Goal: Browse casually

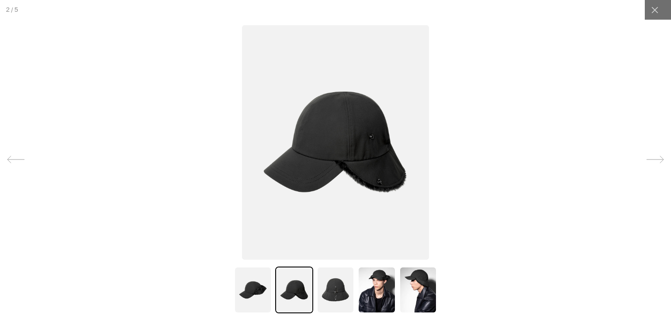
scroll to position [0, 180]
click at [257, 290] on img at bounding box center [253, 289] width 38 height 47
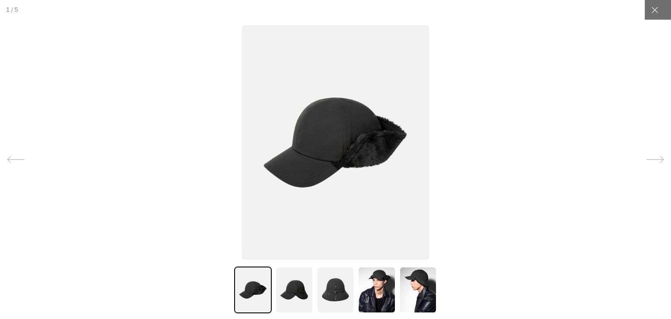
click at [330, 284] on img at bounding box center [336, 289] width 38 height 47
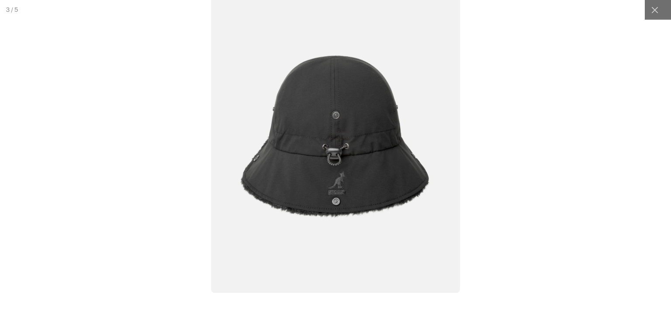
scroll to position [0, 0]
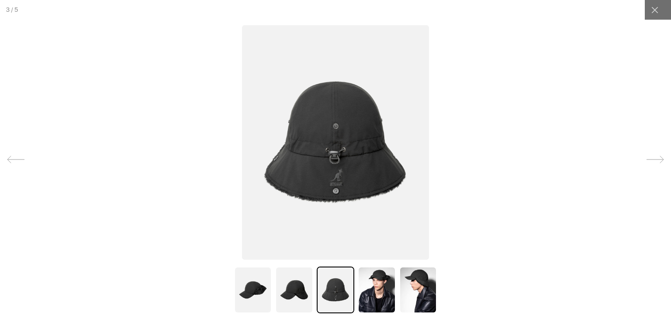
click at [290, 285] on img at bounding box center [294, 289] width 38 height 47
click at [243, 294] on img at bounding box center [253, 289] width 38 height 47
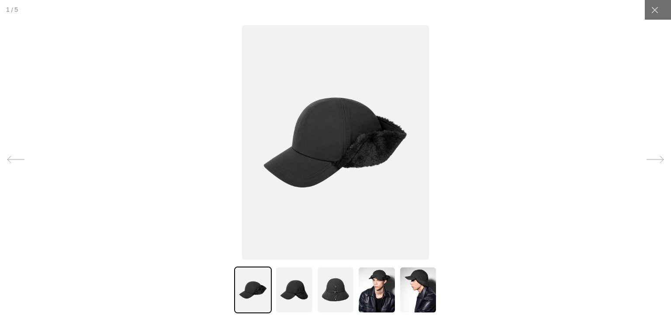
click at [289, 287] on img at bounding box center [294, 289] width 38 height 47
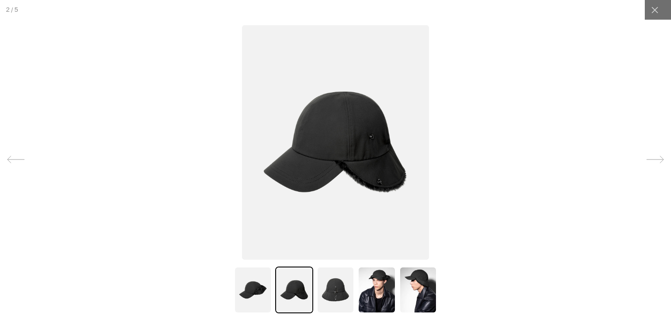
click at [335, 285] on img at bounding box center [336, 289] width 38 height 47
